Goal: Information Seeking & Learning: Learn about a topic

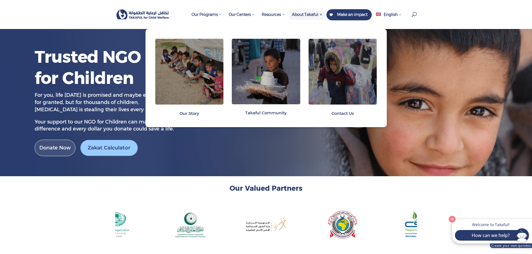
click at [299, 16] on span "About Takaful" at bounding box center [307, 14] width 30 height 5
click at [303, 14] on span "About Takaful" at bounding box center [307, 14] width 30 height 5
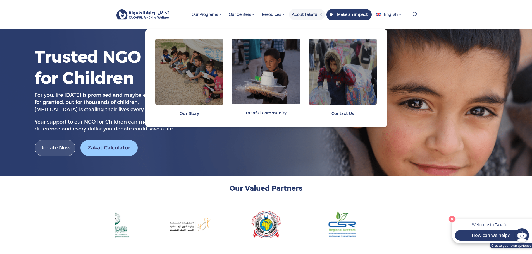
click at [190, 114] on span "Our Story" at bounding box center [189, 113] width 20 height 5
click at [192, 92] on img at bounding box center [189, 72] width 68 height 66
click at [192, 115] on span "Our Story" at bounding box center [189, 113] width 20 height 5
